Goal: Task Accomplishment & Management: Use online tool/utility

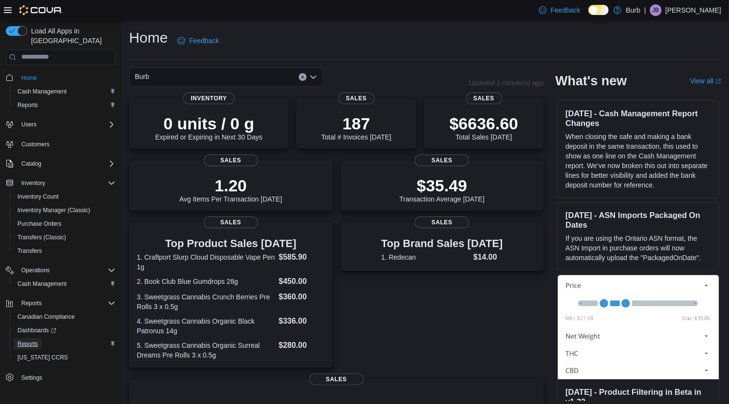
click at [32, 340] on span "Reports" at bounding box center [27, 344] width 20 height 8
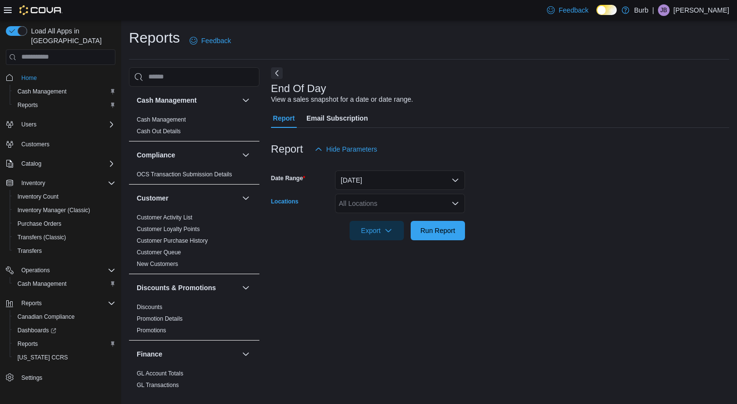
click at [454, 204] on icon "Open list of options" at bounding box center [455, 203] width 6 height 3
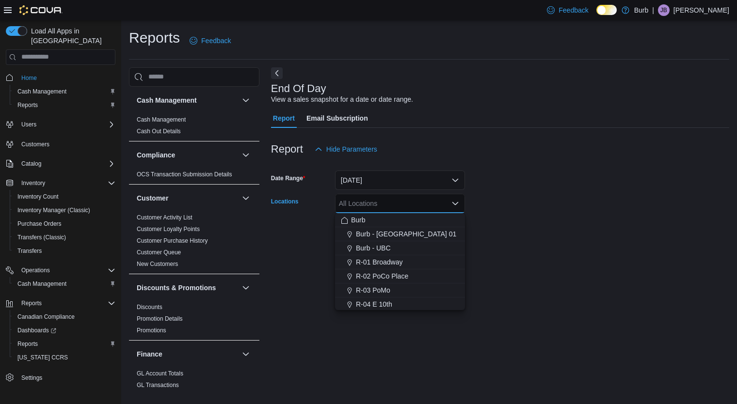
click at [425, 292] on div "R-03 PoMo" at bounding box center [400, 291] width 118 height 10
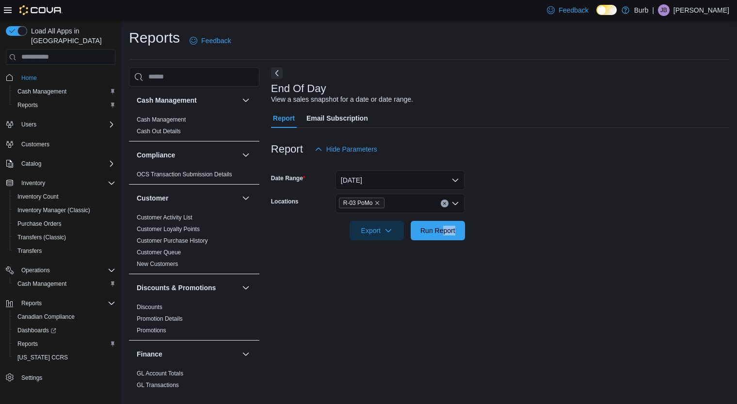
drag, startPoint x: 486, startPoint y: 274, endPoint x: 441, endPoint y: 226, distance: 65.5
click at [441, 226] on div "End Of Day View a sales snapshot for a date or date range. Report Email Subscri…" at bounding box center [500, 228] width 458 height 323
click at [441, 226] on span "Run Report" at bounding box center [437, 231] width 35 height 10
